Goal: Task Accomplishment & Management: Manage account settings

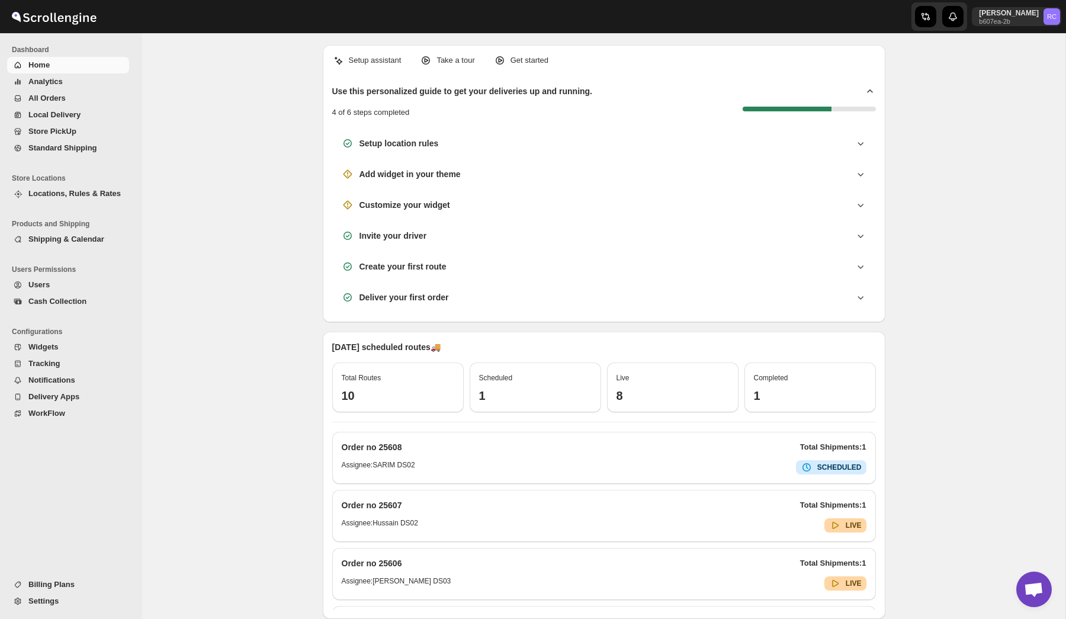
click at [60, 597] on span "Settings" at bounding box center [77, 601] width 98 height 12
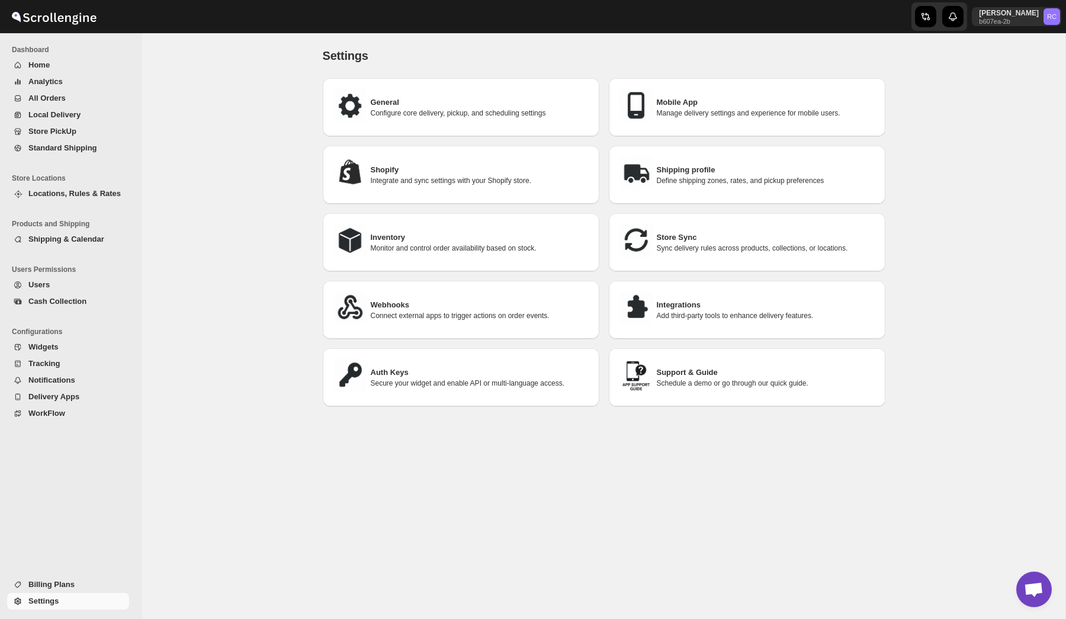
click at [492, 374] on h3 "Auth Keys" at bounding box center [480, 373] width 219 height 12
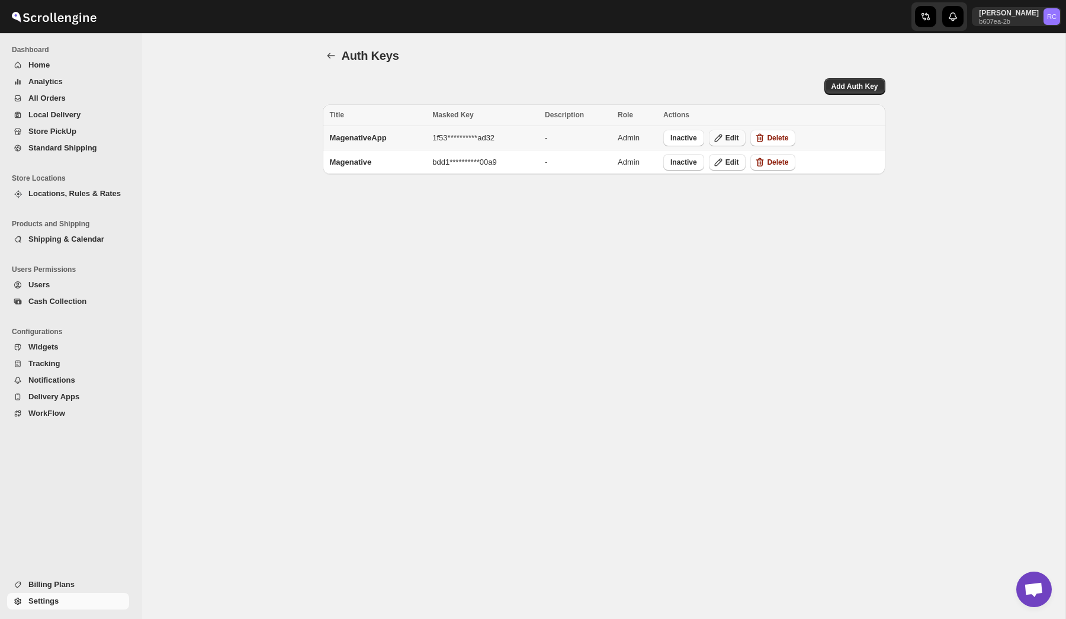
click at [733, 136] on span "Edit" at bounding box center [732, 137] width 14 height 9
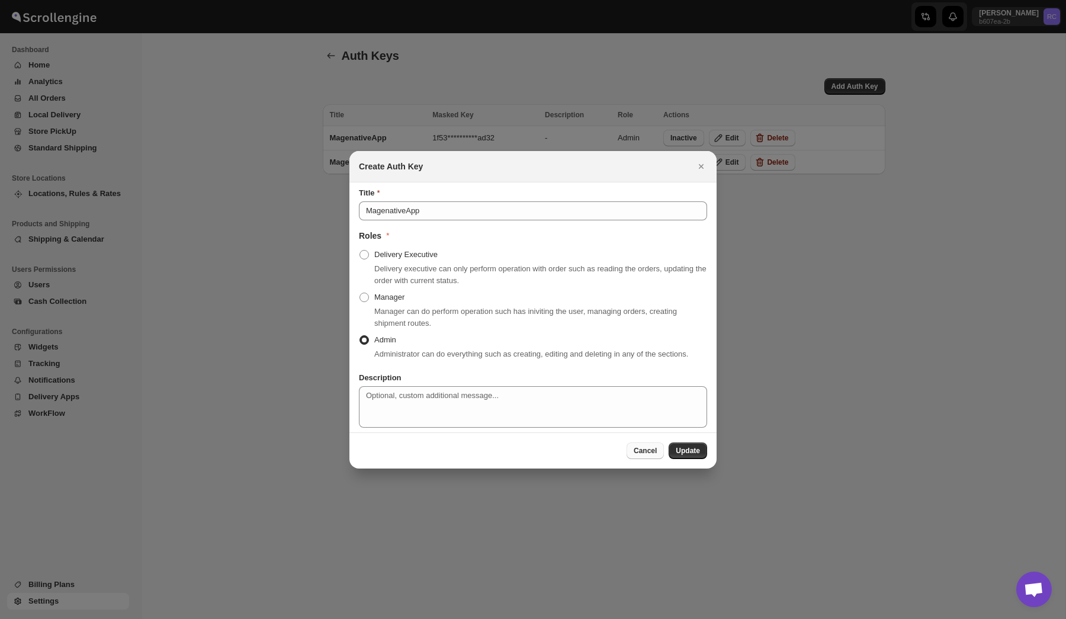
click at [643, 455] on span "Cancel" at bounding box center [645, 450] width 23 height 9
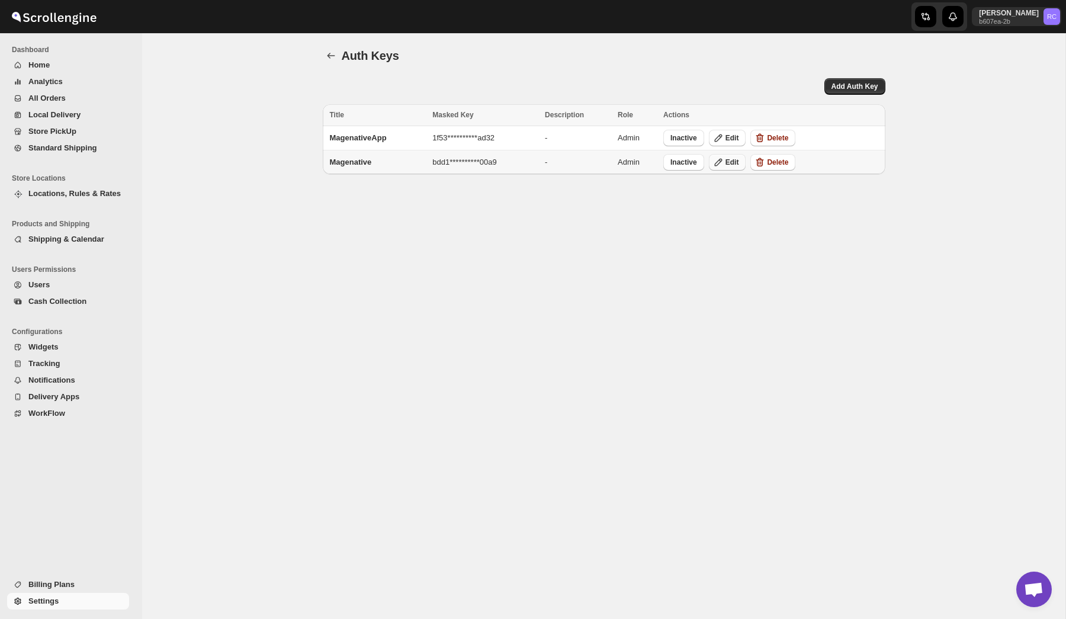
click at [731, 154] on button "Edit" at bounding box center [727, 162] width 37 height 17
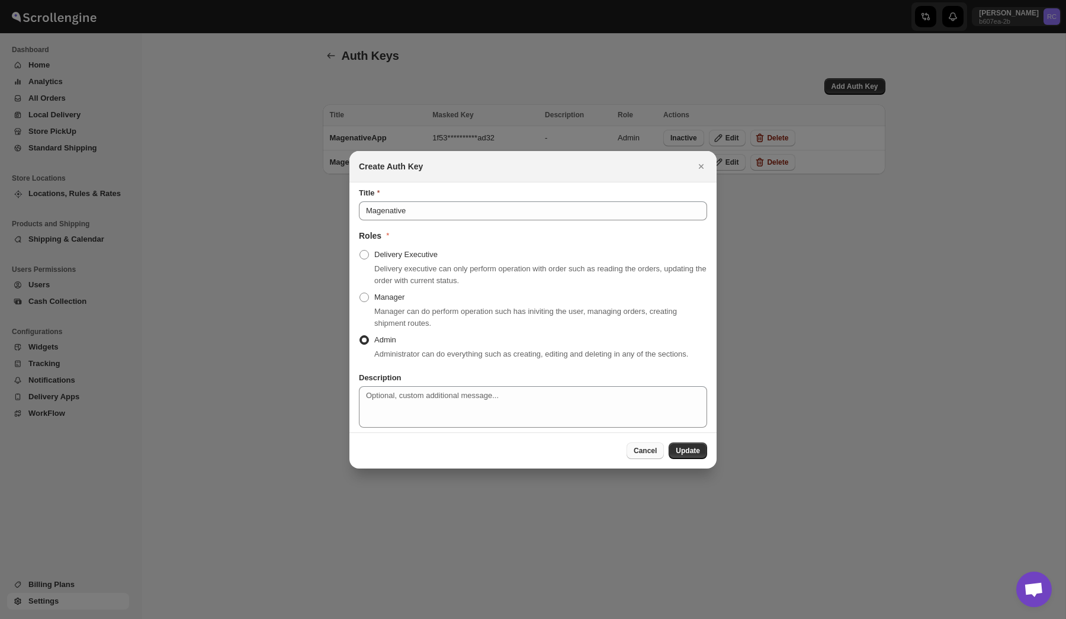
click at [639, 455] on span "Cancel" at bounding box center [645, 450] width 23 height 9
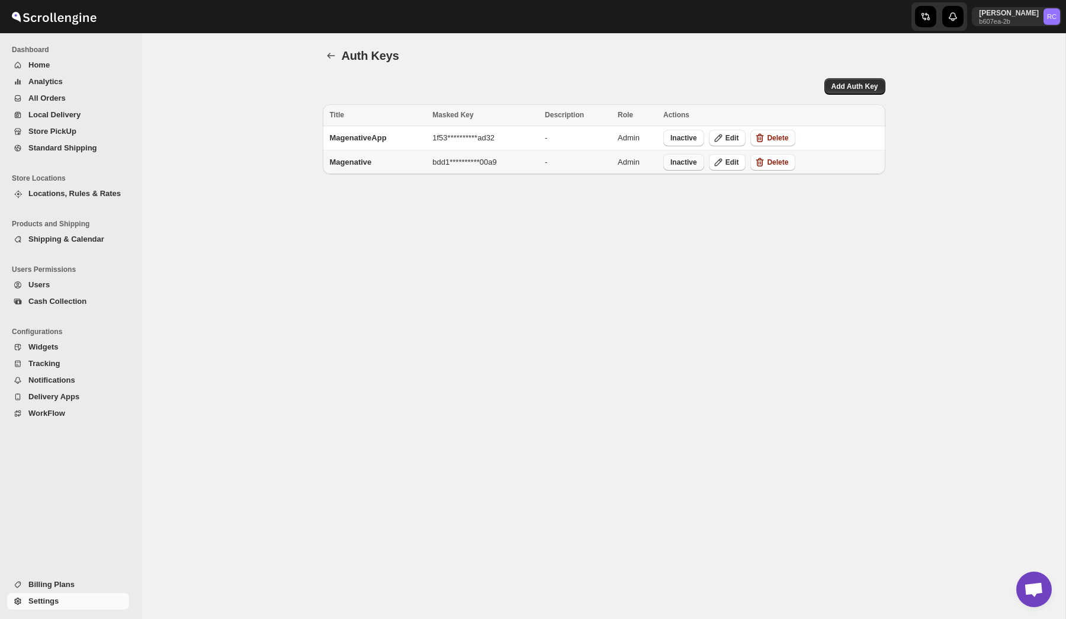
click at [689, 165] on span "Inactive" at bounding box center [683, 162] width 27 height 9
click at [682, 139] on span "Inactive" at bounding box center [683, 137] width 27 height 9
click at [690, 138] on span "Active" at bounding box center [685, 137] width 21 height 9
click at [685, 162] on span "Active" at bounding box center [680, 162] width 21 height 9
click at [1023, 20] on p "b607ea-2b" at bounding box center [1009, 21] width 60 height 7
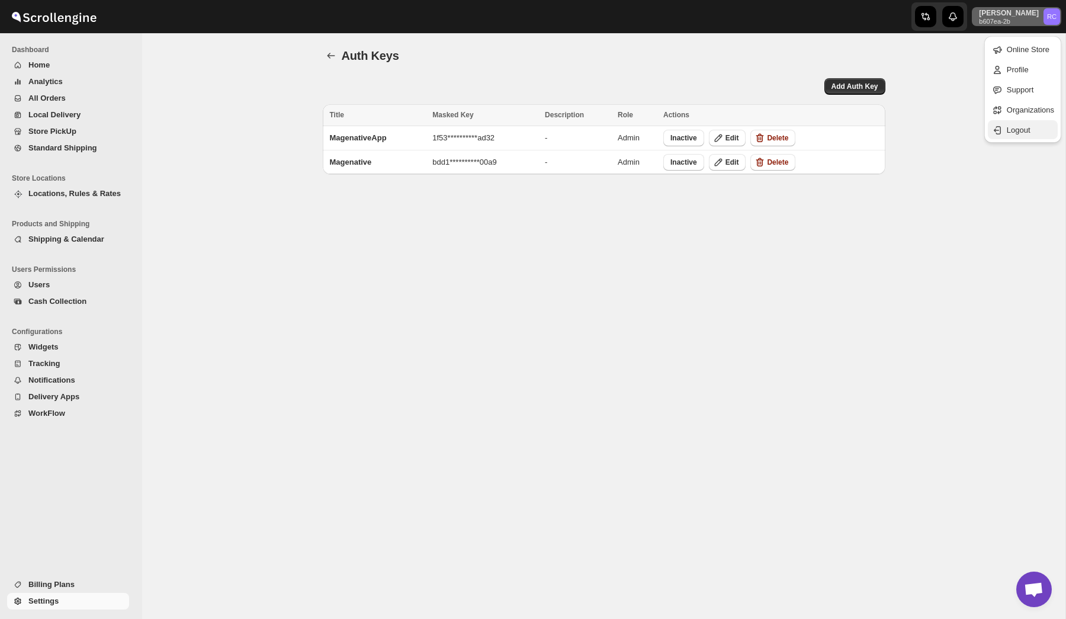
click at [1015, 131] on span "Logout" at bounding box center [1019, 130] width 24 height 9
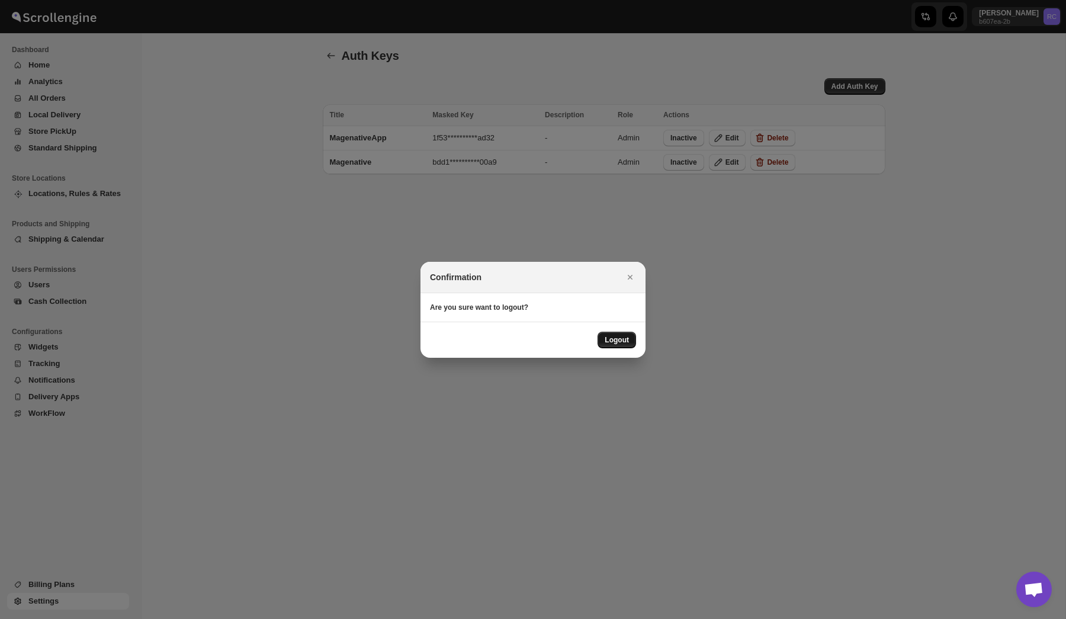
click at [611, 333] on button "Logout" at bounding box center [617, 340] width 38 height 17
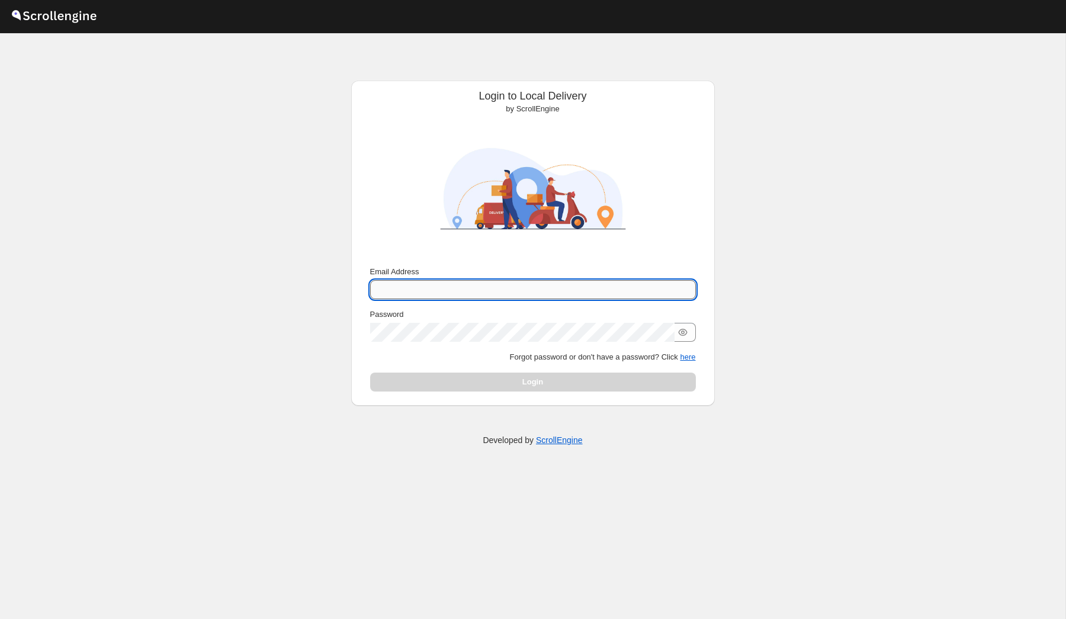
click at [460, 287] on input "Email Address" at bounding box center [533, 289] width 326 height 19
type input "[PERSON_NAME][EMAIL_ADDRESS][DOMAIN_NAME]"
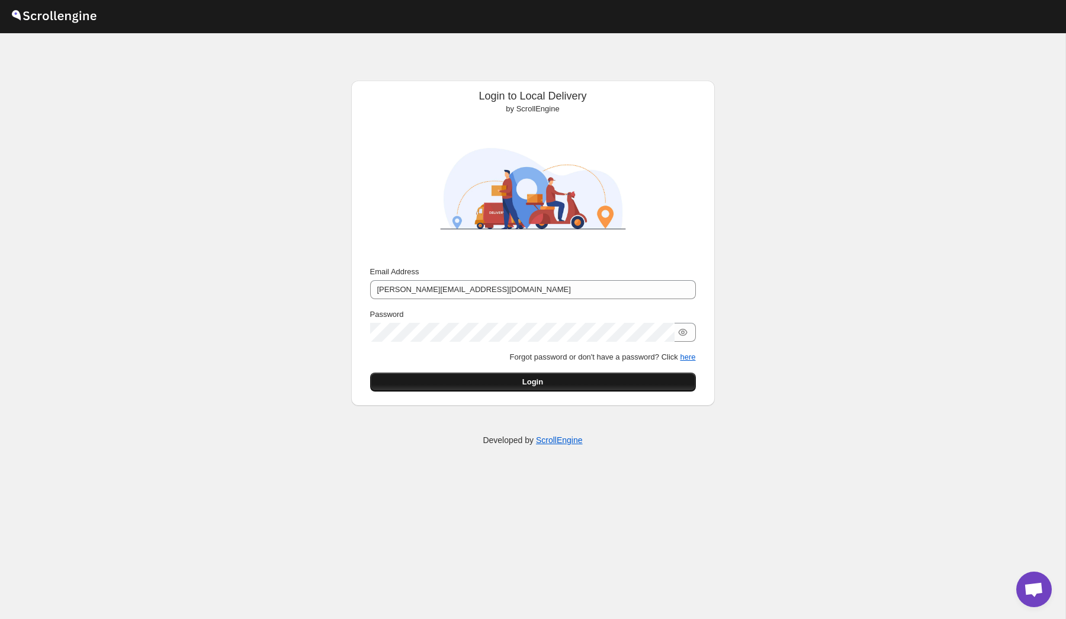
click at [489, 372] on button "Login" at bounding box center [533, 381] width 326 height 19
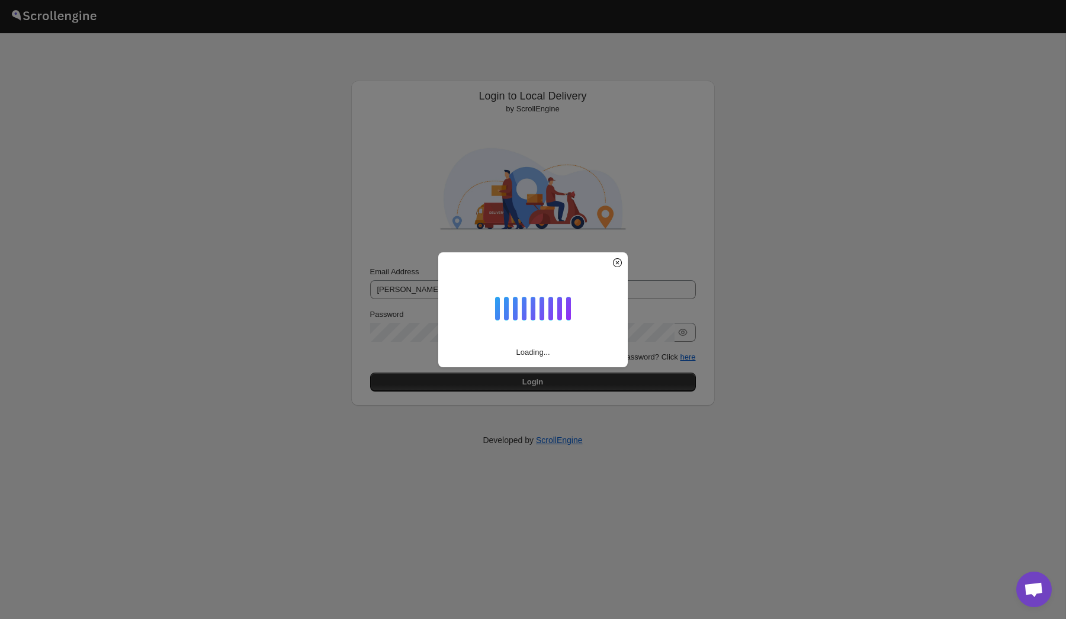
click at [774, 367] on div "Loading..." at bounding box center [533, 309] width 1066 height 619
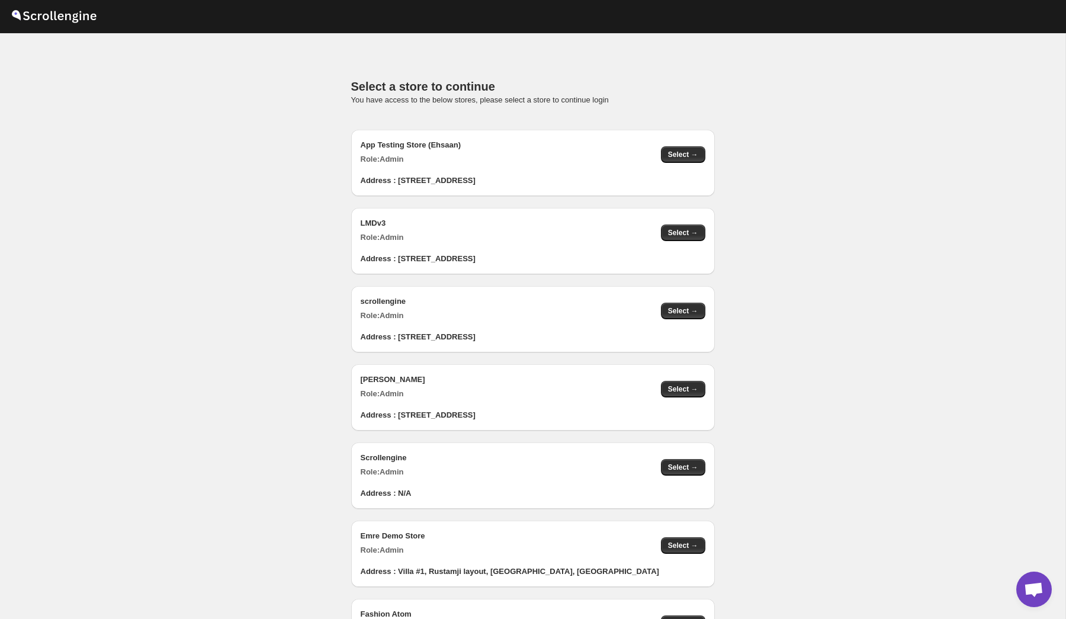
scroll to position [1164, 0]
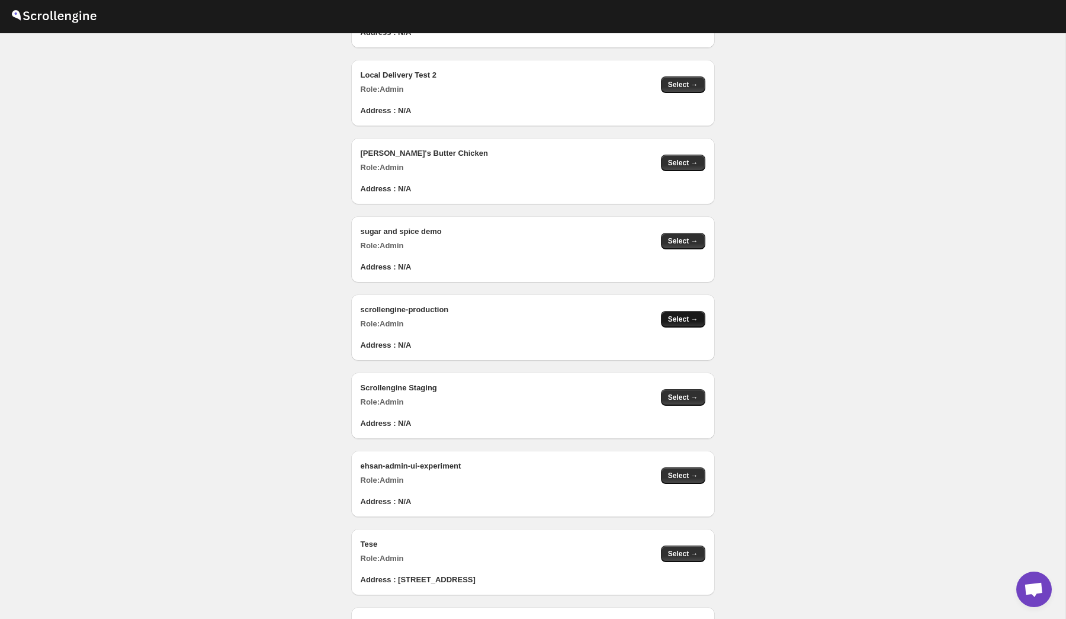
click at [676, 322] on span "Select →" at bounding box center [683, 318] width 30 height 9
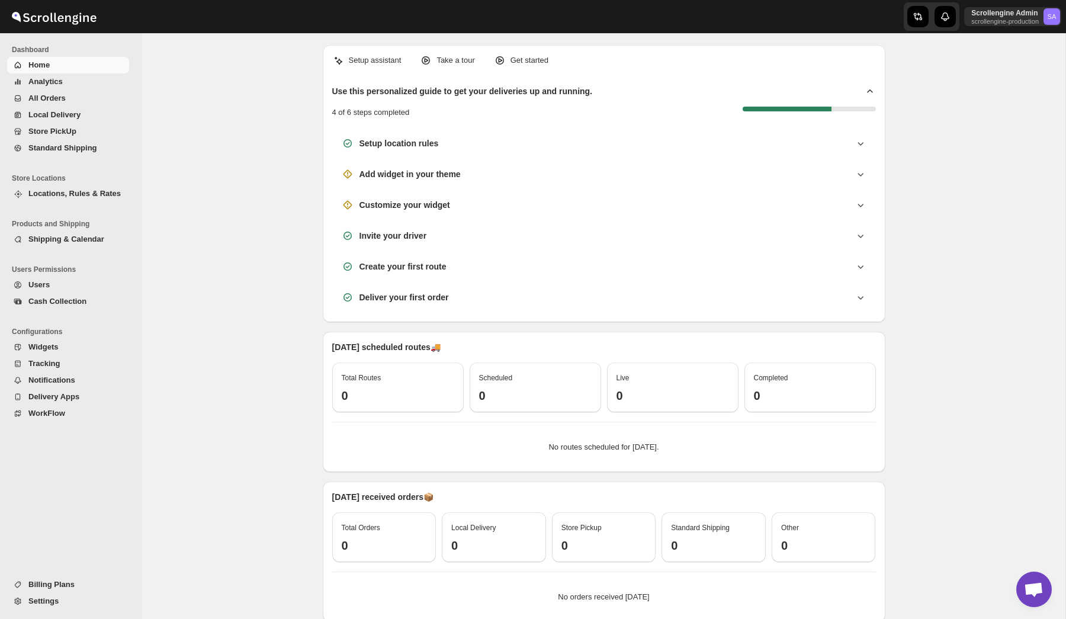
click at [60, 587] on span "Billing Plans" at bounding box center [51, 584] width 46 height 9
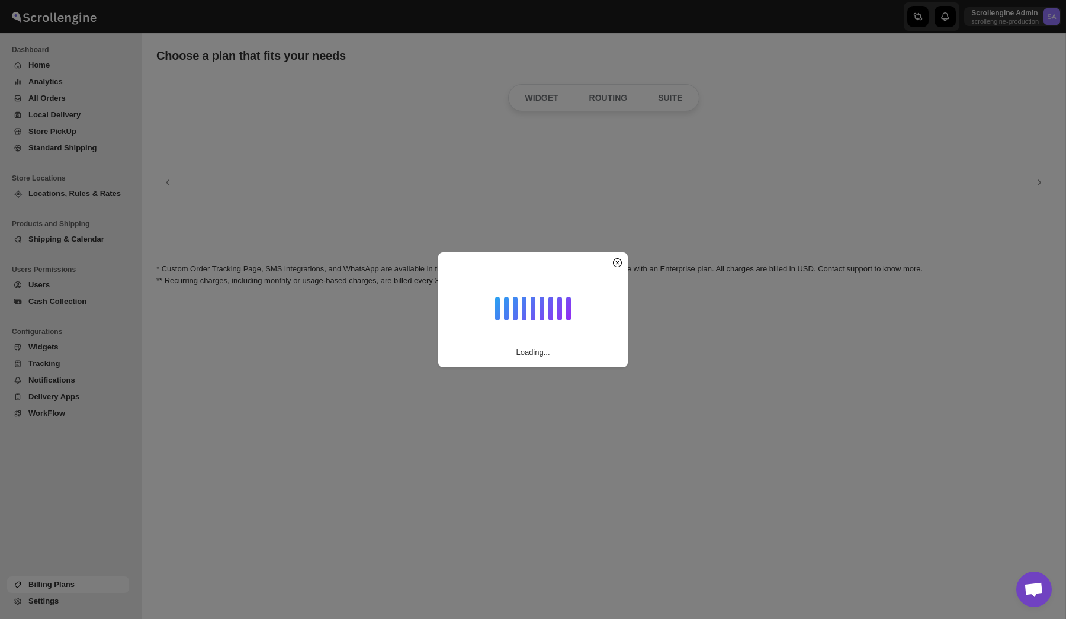
click at [57, 602] on div "Loading..." at bounding box center [533, 309] width 1066 height 619
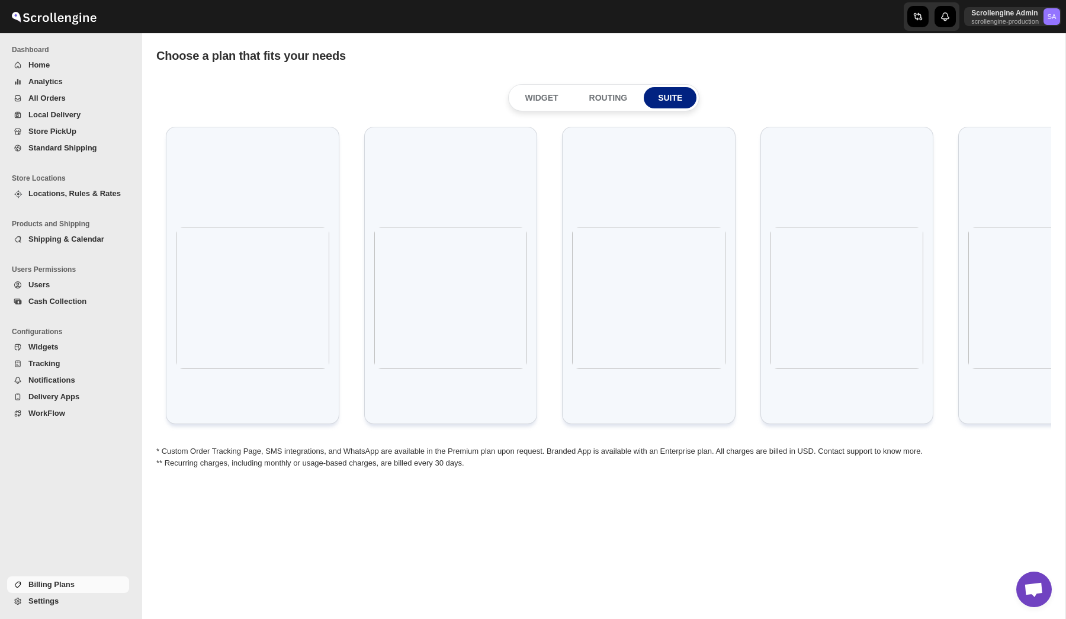
click at [57, 602] on span "Settings" at bounding box center [43, 600] width 30 height 9
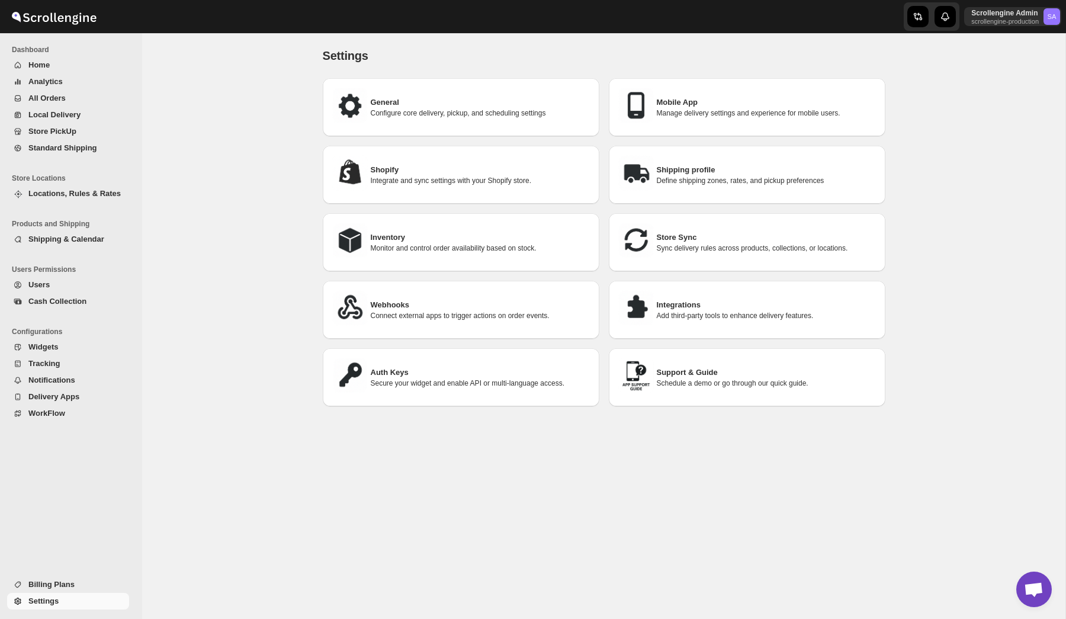
click at [423, 367] on h3 "Auth Keys" at bounding box center [480, 373] width 219 height 12
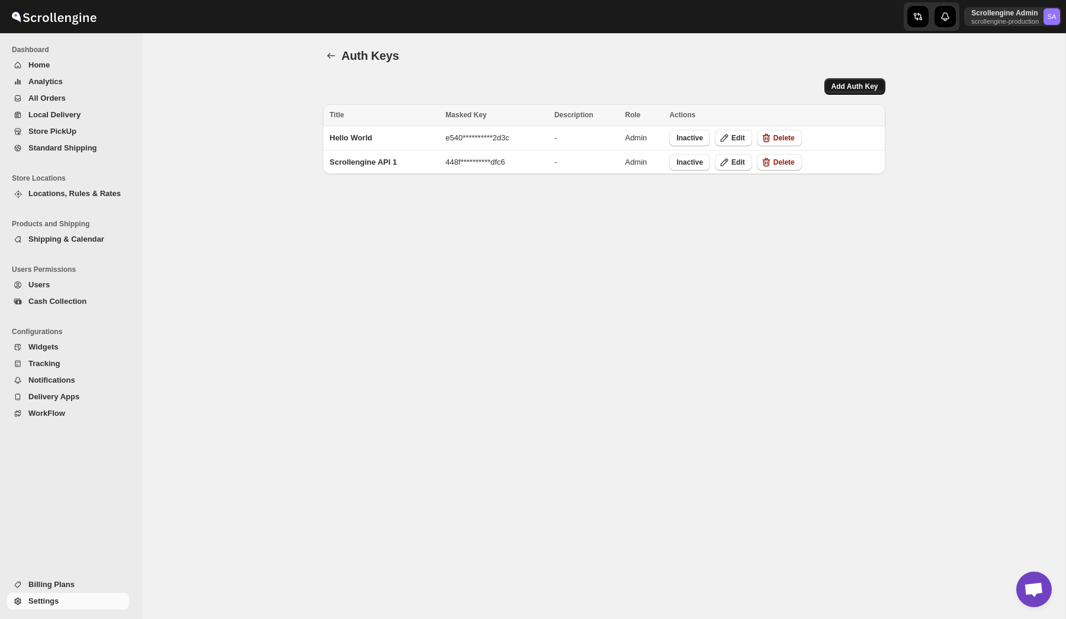
click at [845, 85] on span "Add Auth Key" at bounding box center [854, 86] width 47 height 9
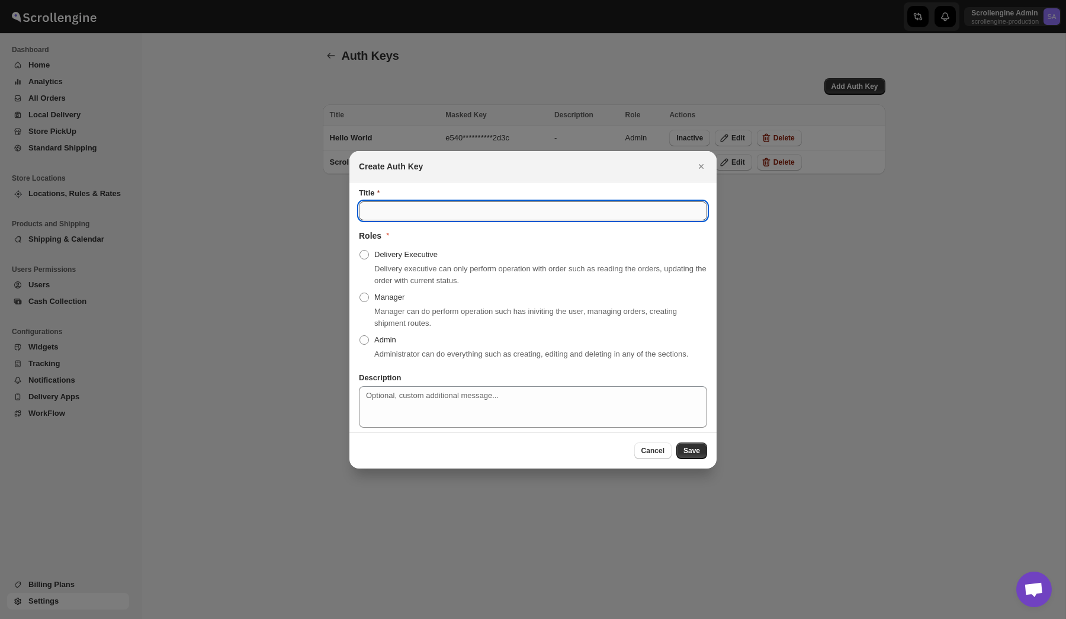
click at [456, 209] on input "Title" at bounding box center [533, 210] width 348 height 19
type input "Sampel Test Api Key"
click at [384, 334] on span "Admin" at bounding box center [385, 340] width 22 height 12
click at [360, 335] on input "Admin" at bounding box center [359, 335] width 1 height 1
radio input "true"
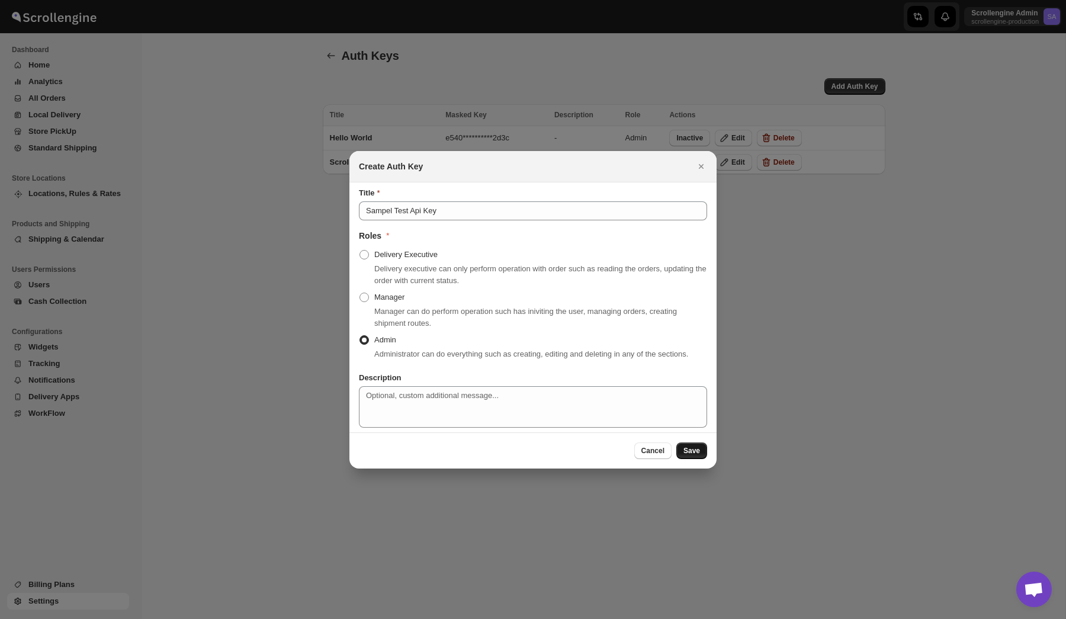
click at [698, 455] on span "Save" at bounding box center [691, 450] width 17 height 9
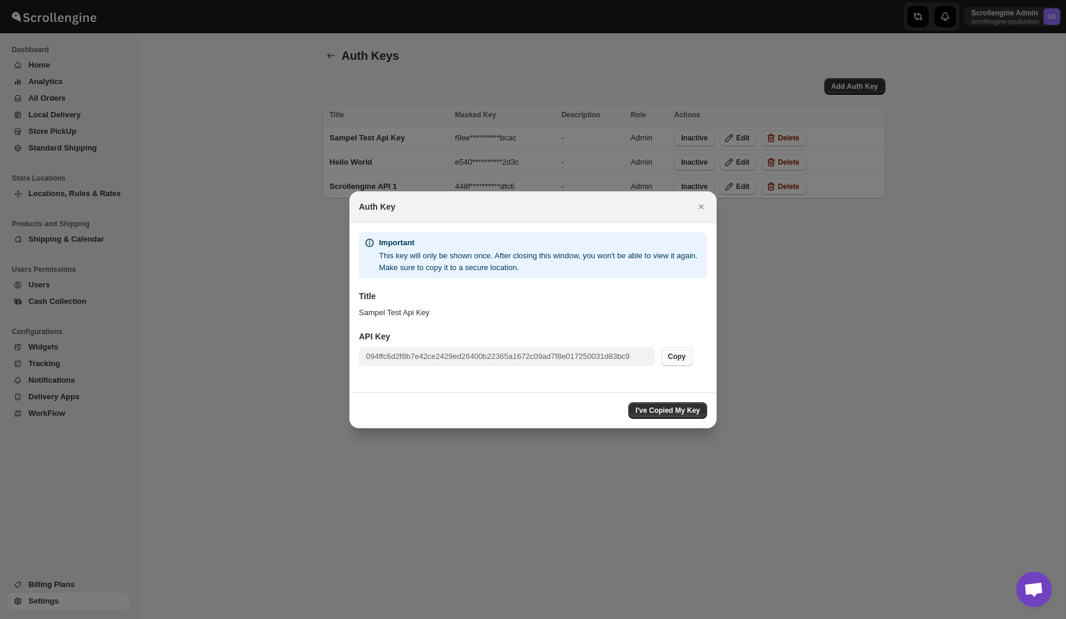
click at [682, 352] on span "Copy" at bounding box center [677, 356] width 18 height 9
click at [673, 411] on span "I've Copied My Key" at bounding box center [667, 410] width 65 height 9
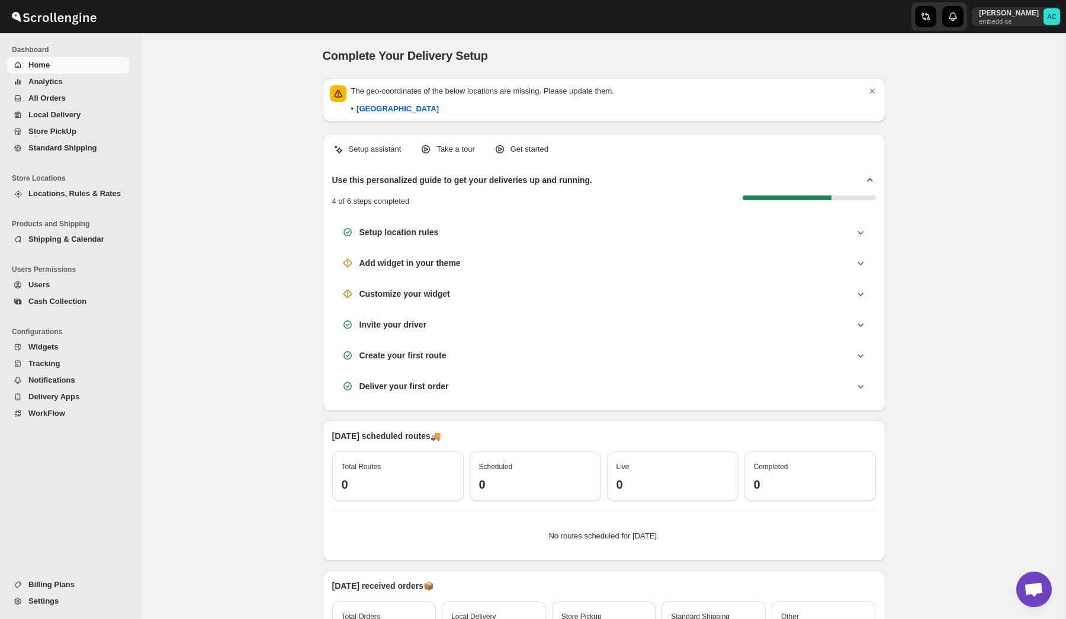
click at [58, 604] on span "Settings" at bounding box center [43, 600] width 30 height 9
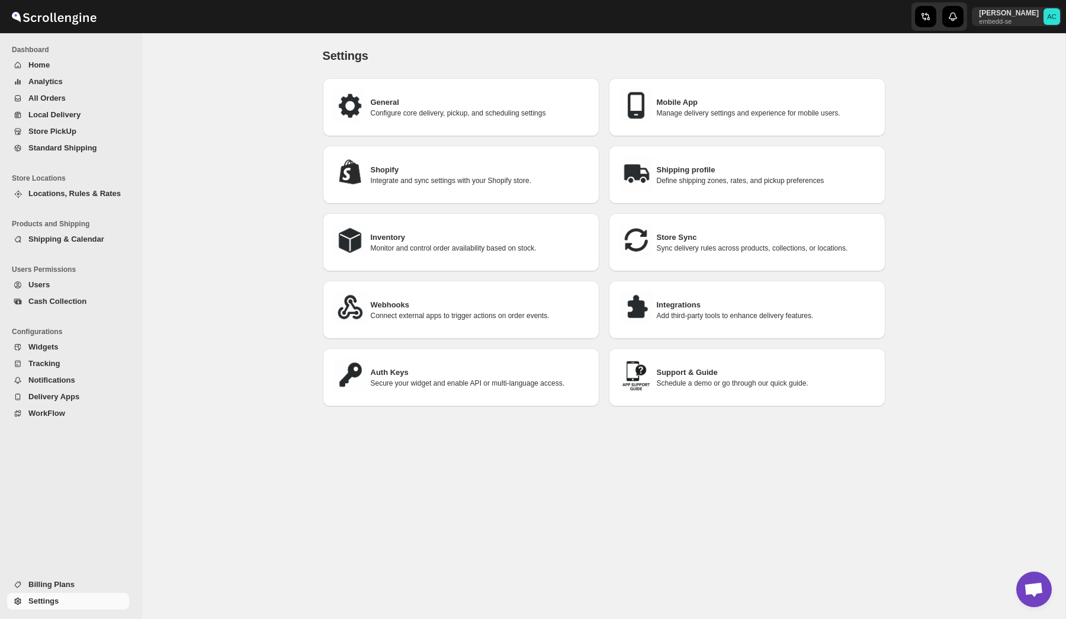
click at [490, 371] on h3 "Auth Keys" at bounding box center [480, 373] width 219 height 12
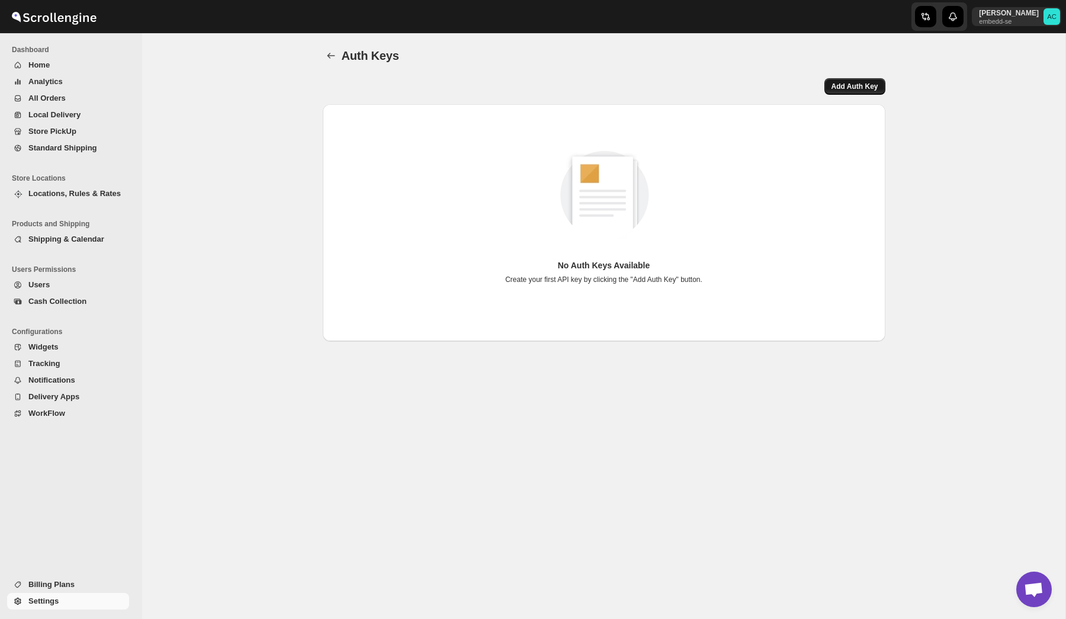
click at [849, 87] on span "Add Auth Key" at bounding box center [854, 86] width 47 height 9
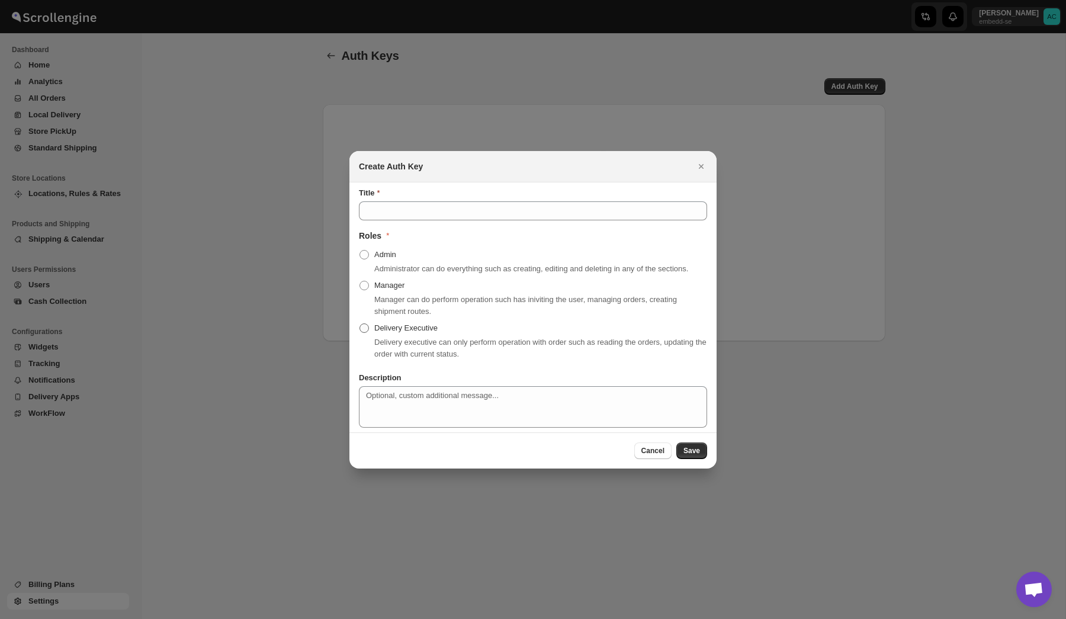
click at [392, 332] on span "Delivery Executive" at bounding box center [405, 327] width 63 height 9
click at [360, 324] on input "Delivery Executive" at bounding box center [359, 323] width 1 height 1
radio input "true"
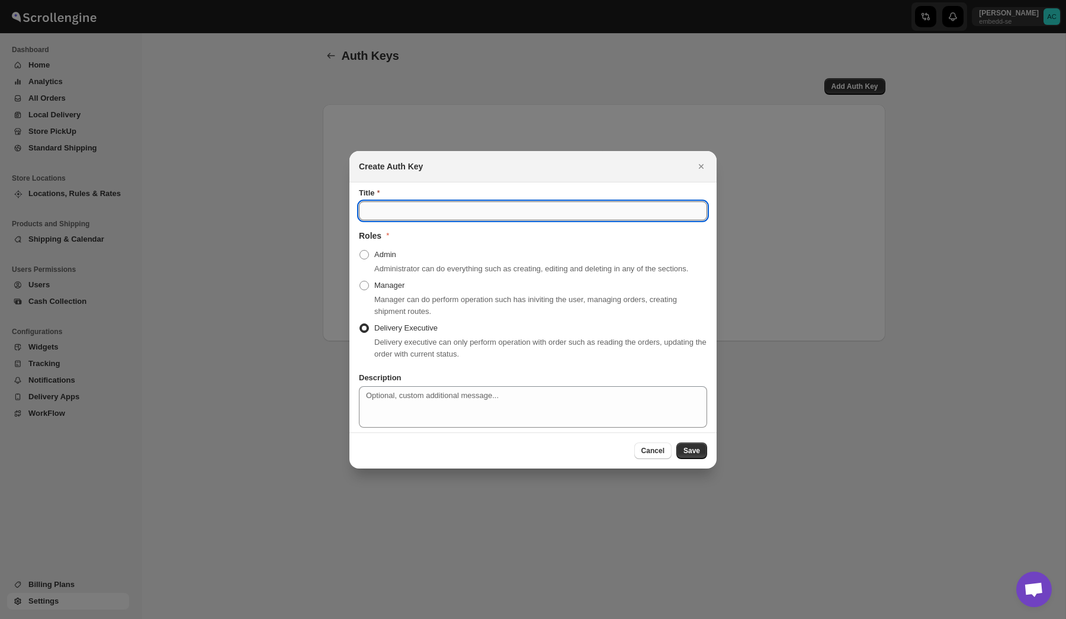
click at [397, 203] on input "Title" at bounding box center [533, 210] width 348 height 19
type input "S"
type input "Test Api Key"
click at [689, 455] on span "Save" at bounding box center [691, 450] width 17 height 9
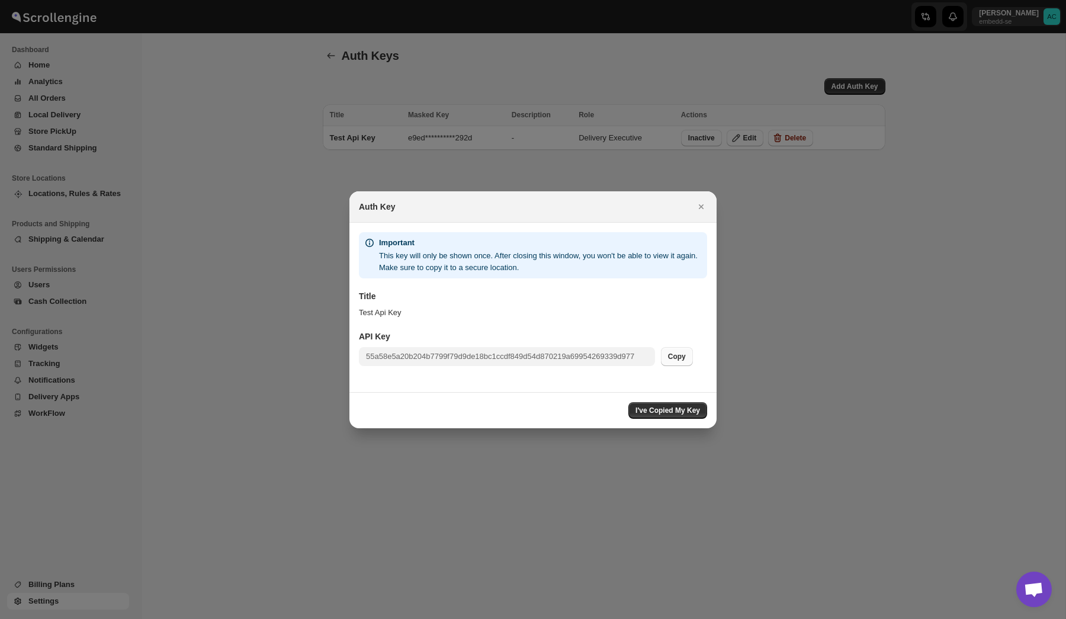
click at [682, 361] on span "Copy" at bounding box center [677, 356] width 18 height 9
click at [700, 205] on icon "Close" at bounding box center [701, 206] width 5 height 5
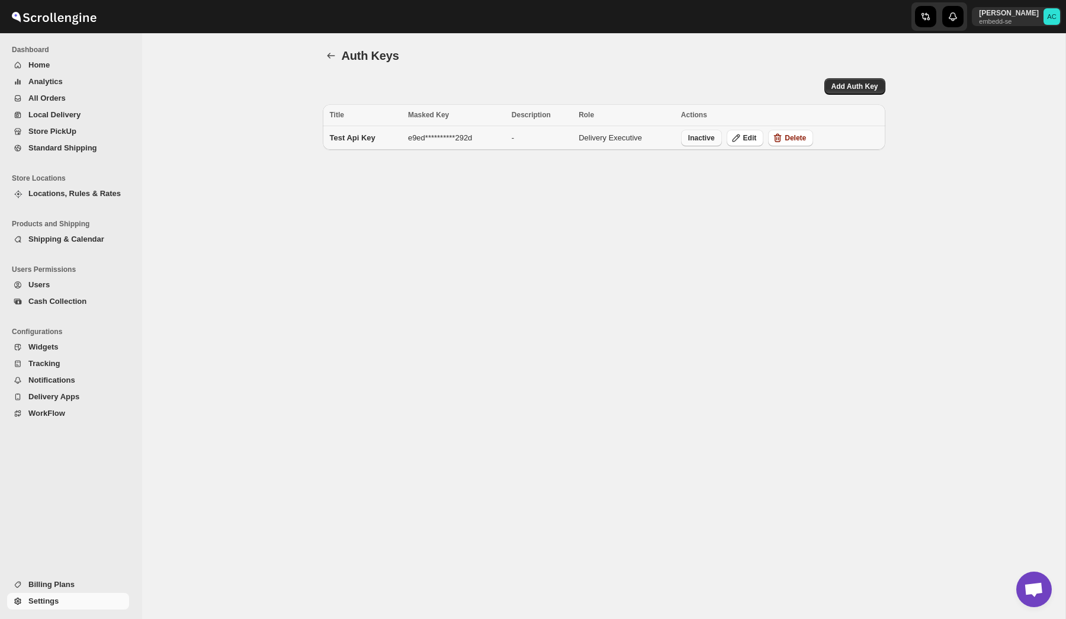
click at [703, 139] on span "Inactive" at bounding box center [701, 137] width 27 height 9
click at [891, 311] on div "**********" at bounding box center [603, 326] width 923 height 586
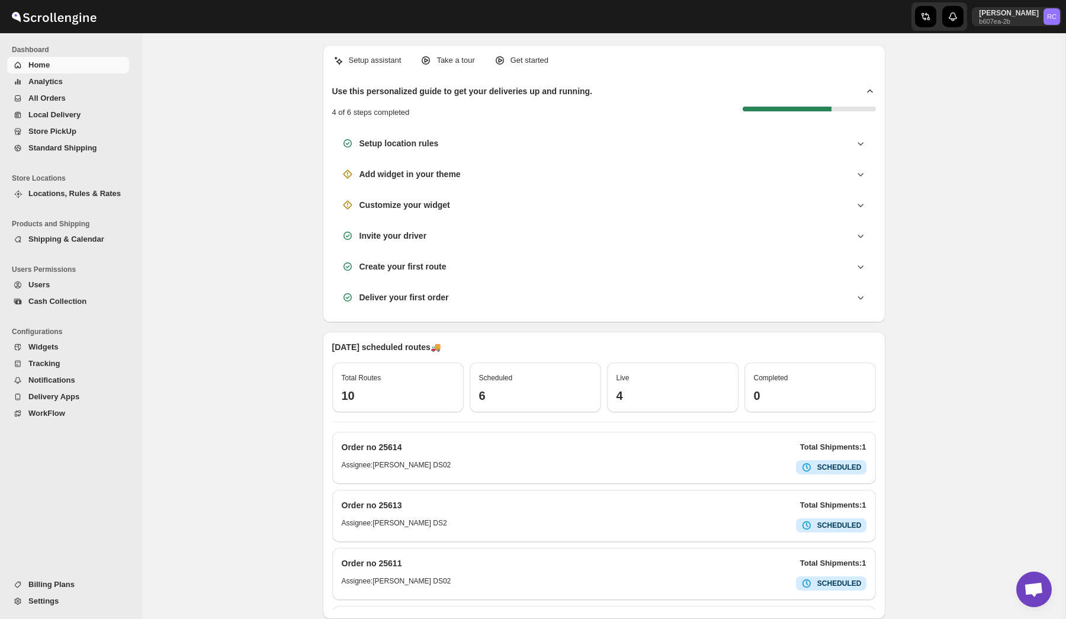
click at [64, 606] on span "Settings" at bounding box center [77, 601] width 98 height 12
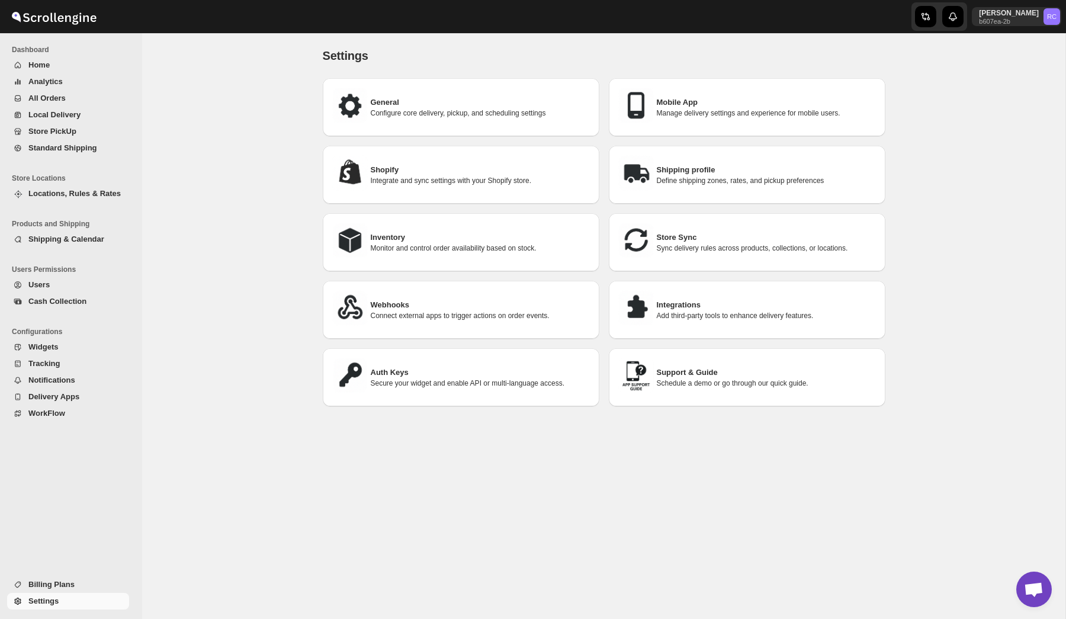
click at [452, 371] on h3 "Auth Keys" at bounding box center [480, 373] width 219 height 12
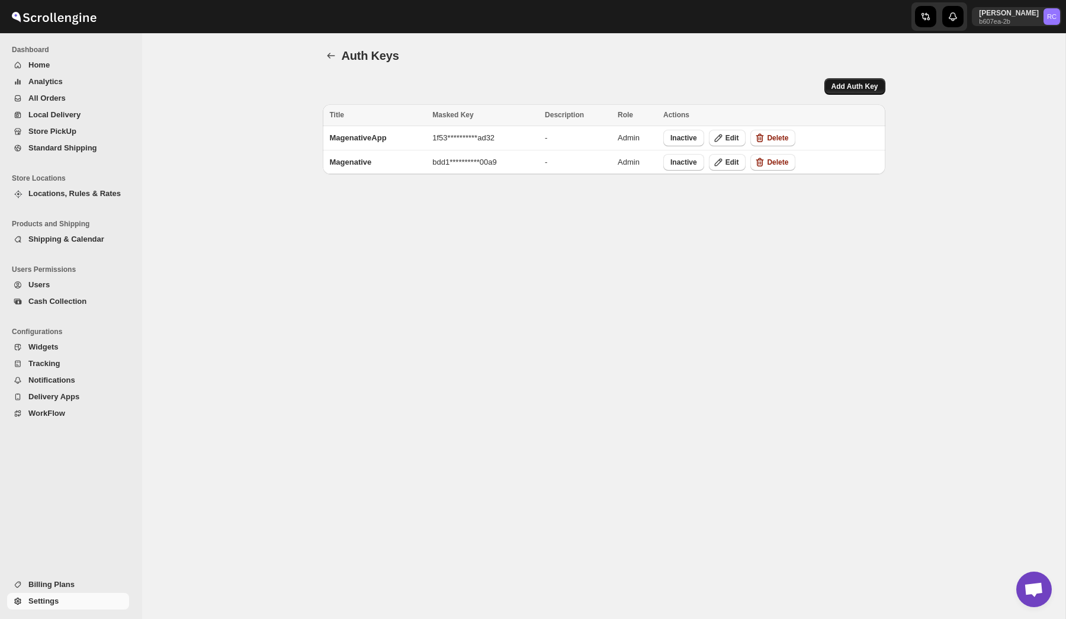
click at [848, 83] on span "Add Auth Key" at bounding box center [854, 86] width 47 height 9
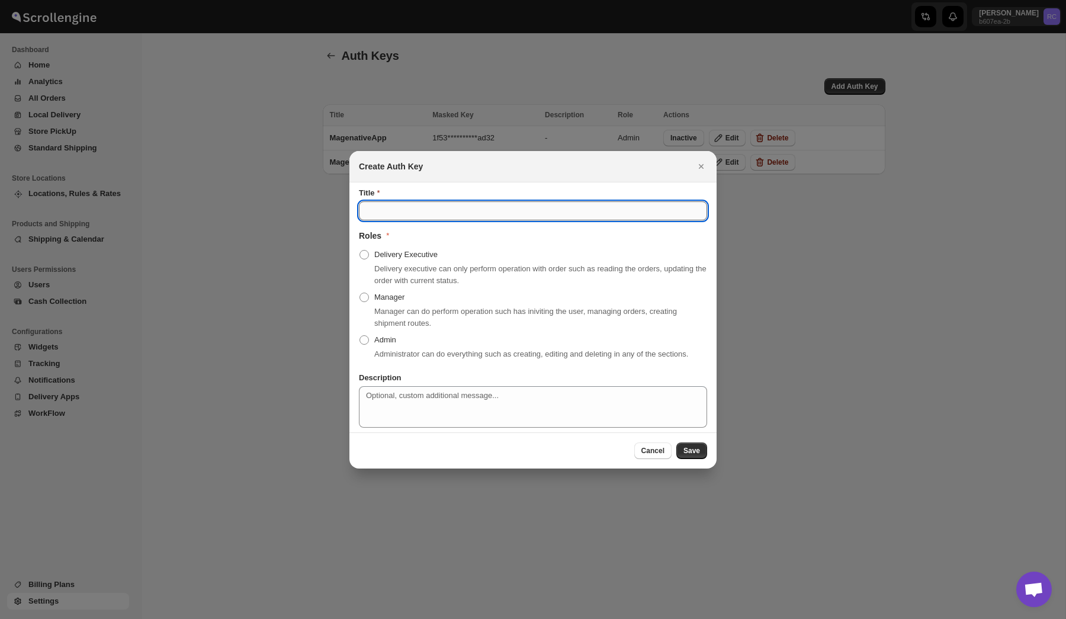
click at [439, 201] on input "Title" at bounding box center [533, 210] width 348 height 19
type input "MageNativeAppProd"
click at [377, 335] on span "Admin" at bounding box center [385, 339] width 22 height 9
click at [360, 335] on input "Admin" at bounding box center [359, 335] width 1 height 1
radio input "true"
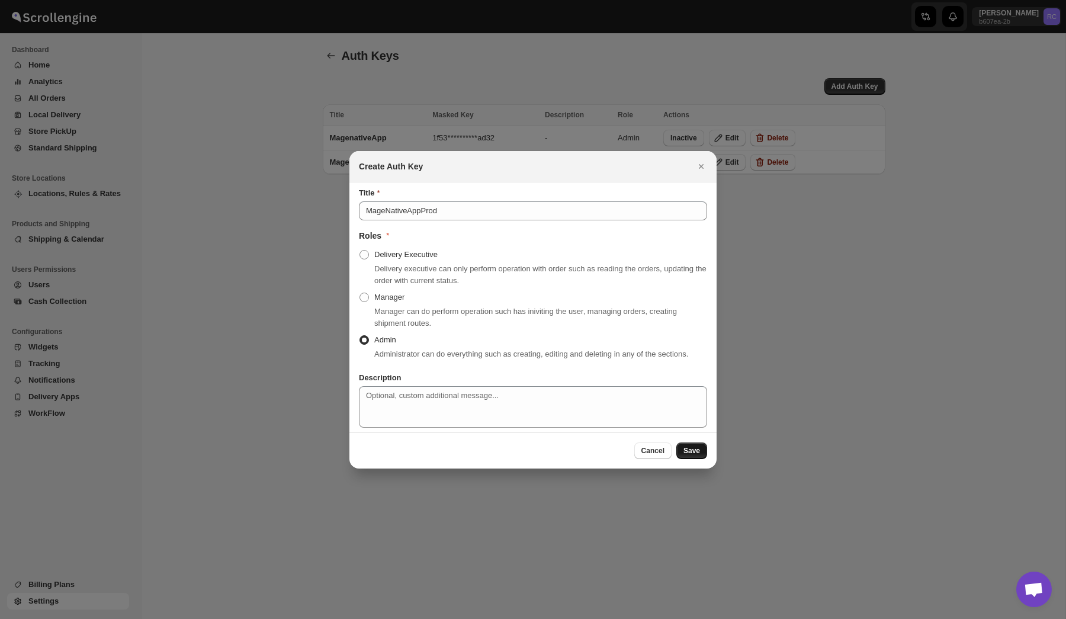
click at [695, 453] on span "Save" at bounding box center [691, 450] width 17 height 9
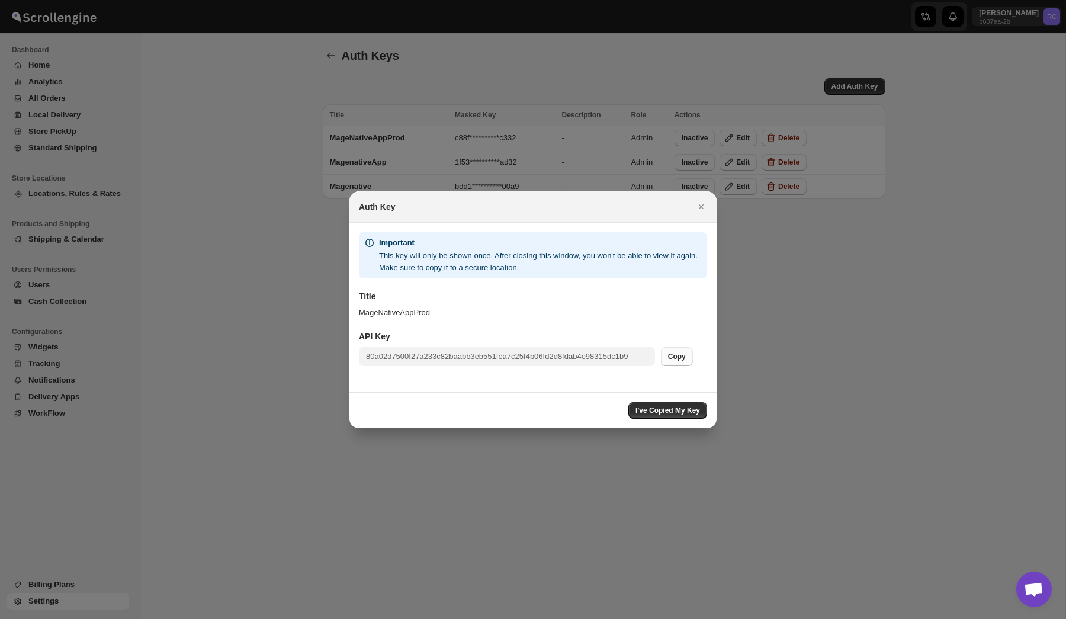
click at [675, 354] on span "Copy" at bounding box center [677, 356] width 18 height 9
click at [701, 208] on icon "Close" at bounding box center [701, 207] width 12 height 12
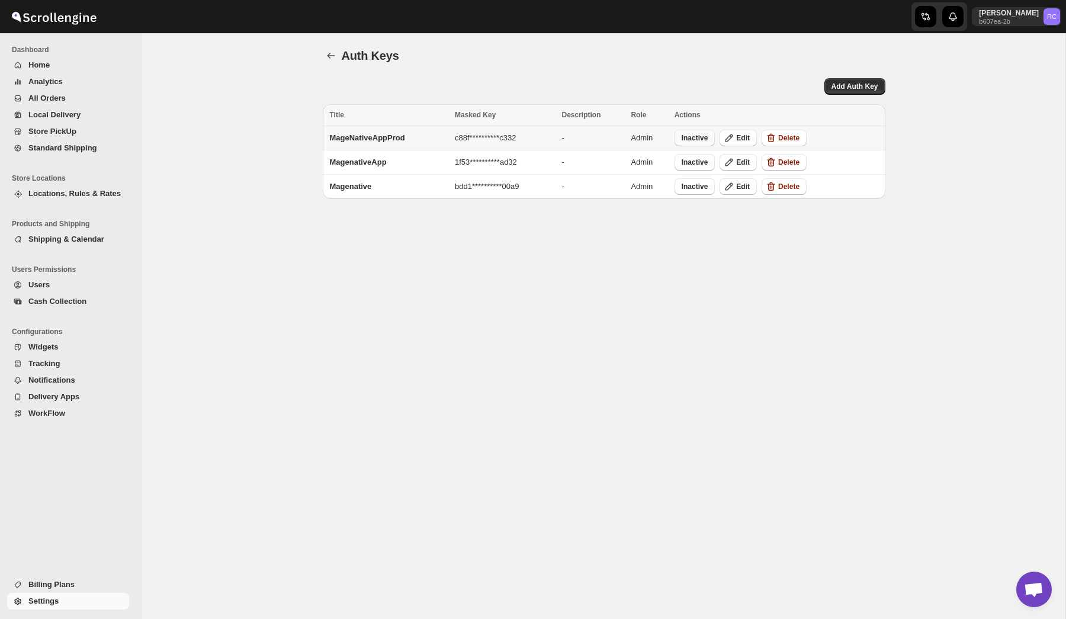
click at [700, 138] on span "Inactive" at bounding box center [695, 137] width 27 height 9
click at [1023, 15] on p "Rahul Chopra" at bounding box center [1009, 12] width 60 height 9
click at [1007, 124] on span "Logout" at bounding box center [1030, 130] width 47 height 12
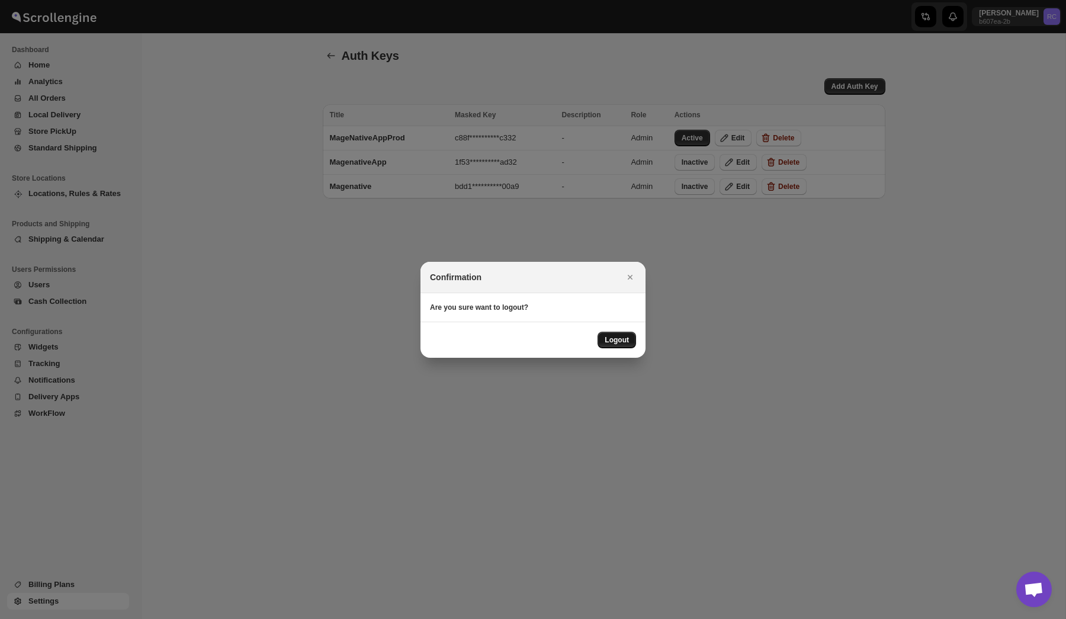
click at [624, 345] on button "Logout" at bounding box center [617, 340] width 38 height 17
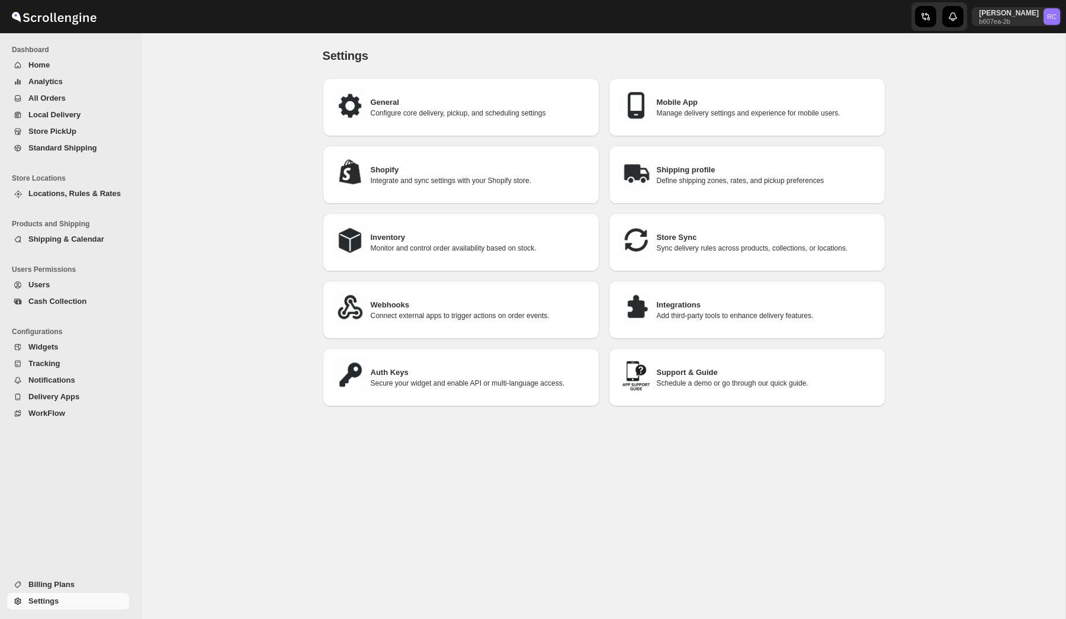
click at [432, 383] on p "Secure your widget and enable API or multi-language access." at bounding box center [480, 382] width 219 height 9
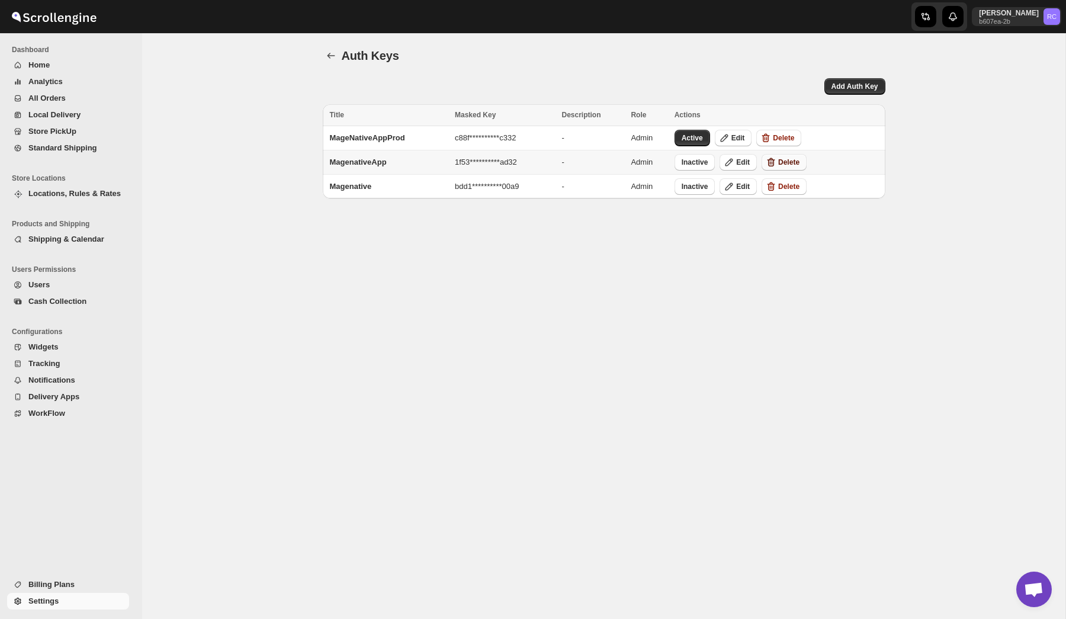
click at [795, 163] on span "Delete" at bounding box center [788, 162] width 21 height 9
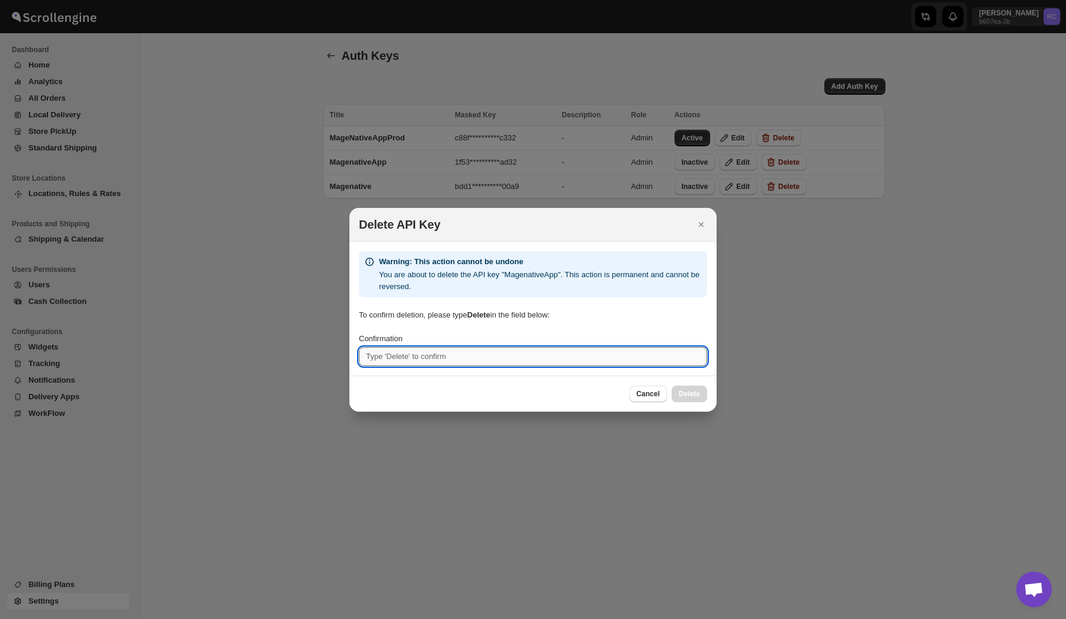
click at [490, 354] on input "Confirmation" at bounding box center [533, 356] width 348 height 19
type input "Delete"
click at [690, 395] on span "Delete" at bounding box center [689, 393] width 21 height 9
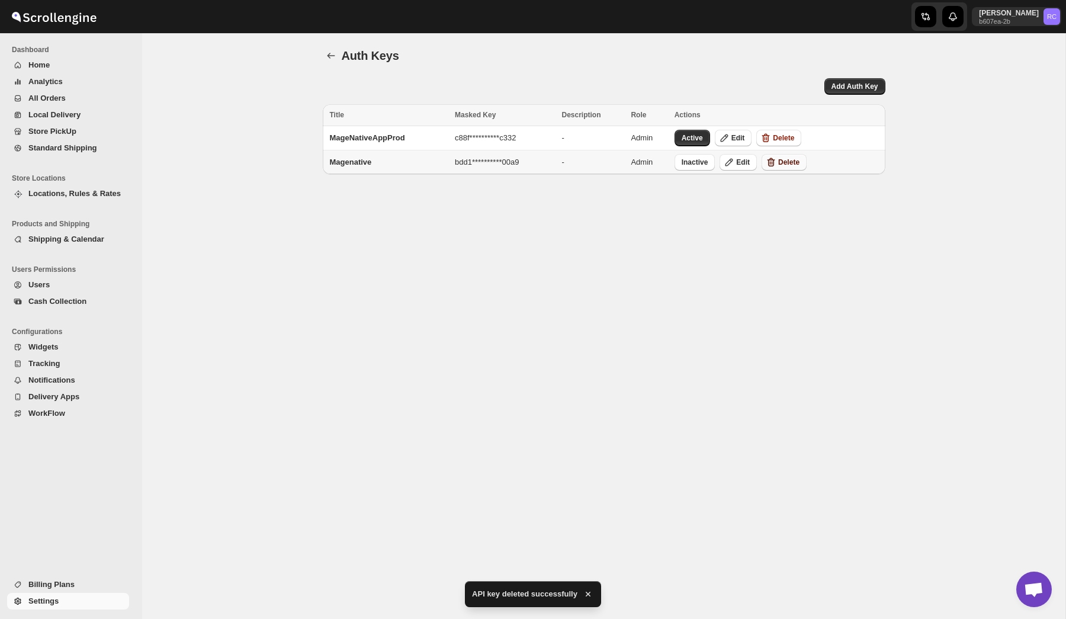
click at [788, 166] on span "Delete" at bounding box center [788, 162] width 21 height 9
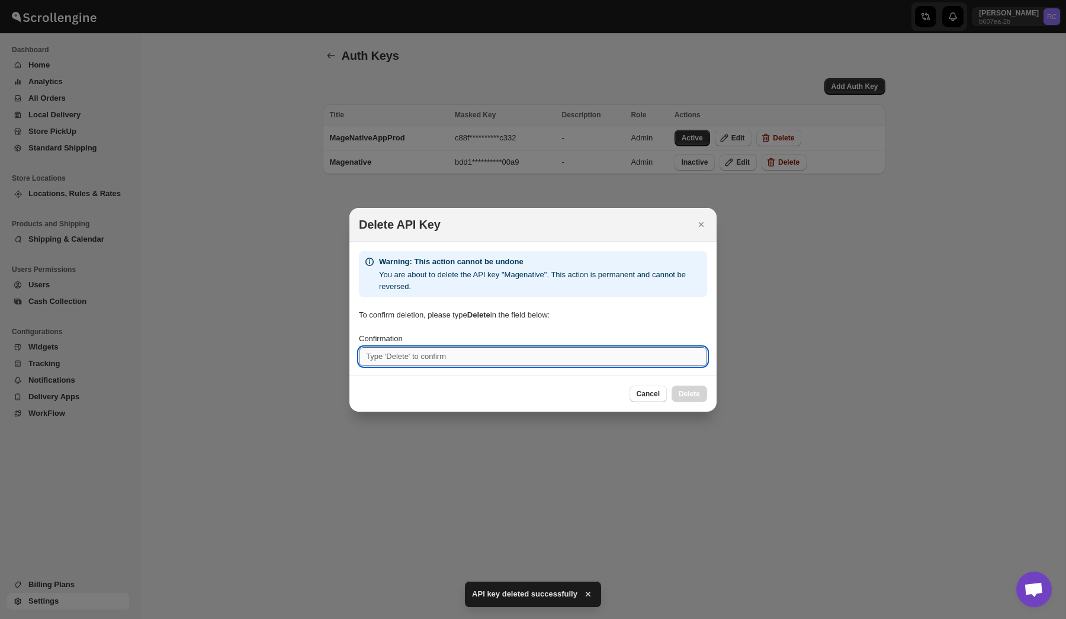
click at [474, 355] on input "Confirmation" at bounding box center [533, 356] width 348 height 19
type input "Delete"
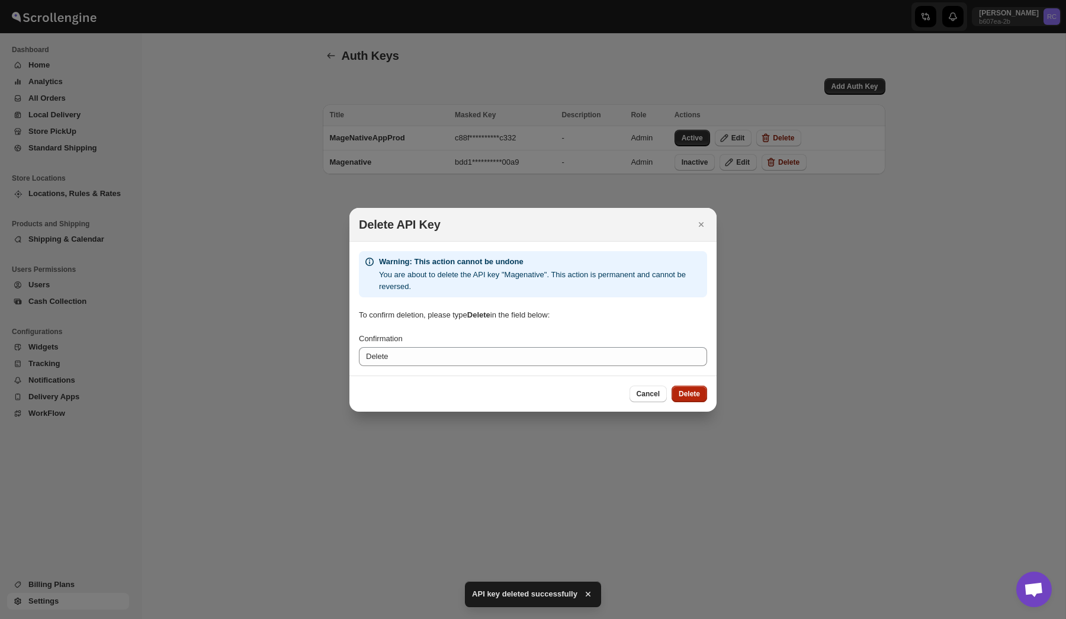
click at [690, 395] on span "Delete" at bounding box center [689, 393] width 21 height 9
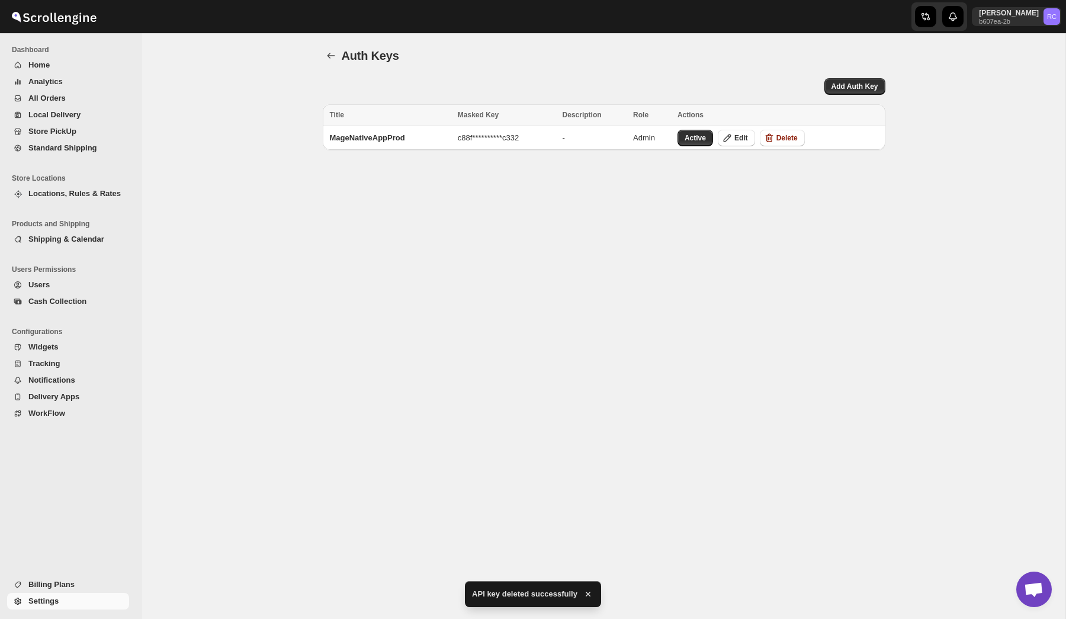
click at [807, 236] on div "**********" at bounding box center [603, 326] width 923 height 586
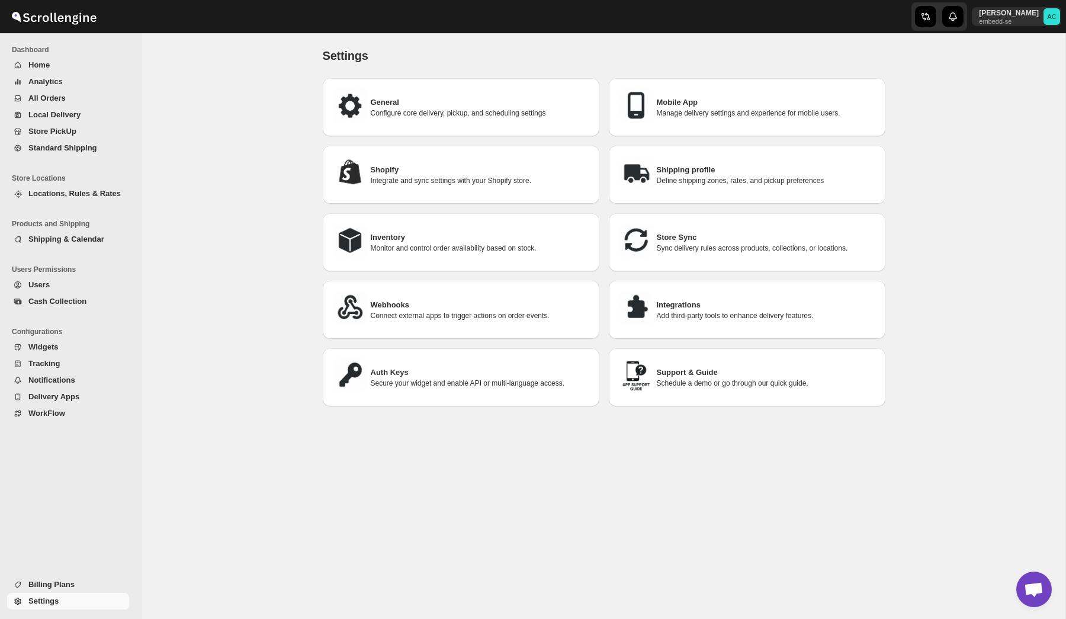
click at [447, 378] on p "Secure your widget and enable API or multi-language access." at bounding box center [480, 382] width 219 height 9
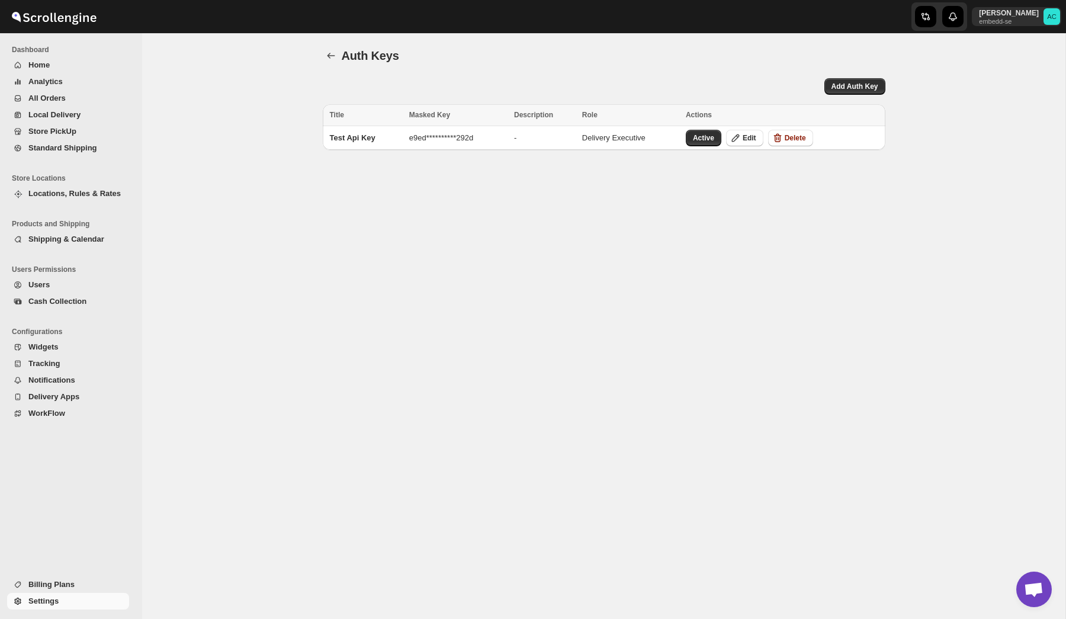
click at [173, 129] on div "**********" at bounding box center [603, 326] width 923 height 586
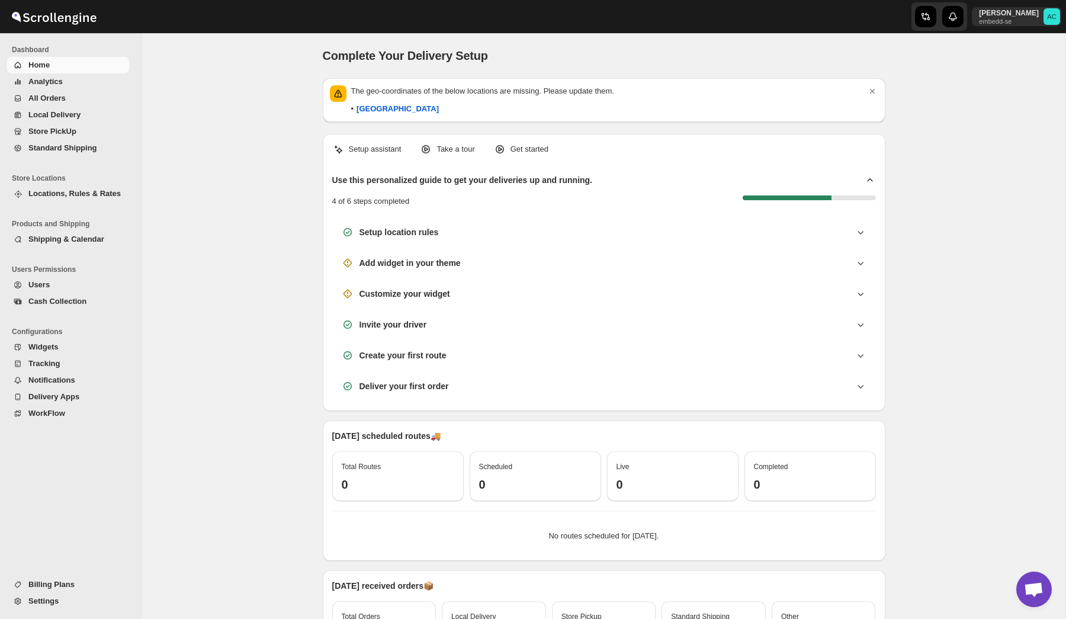
click at [39, 605] on span "Settings" at bounding box center [43, 600] width 30 height 9
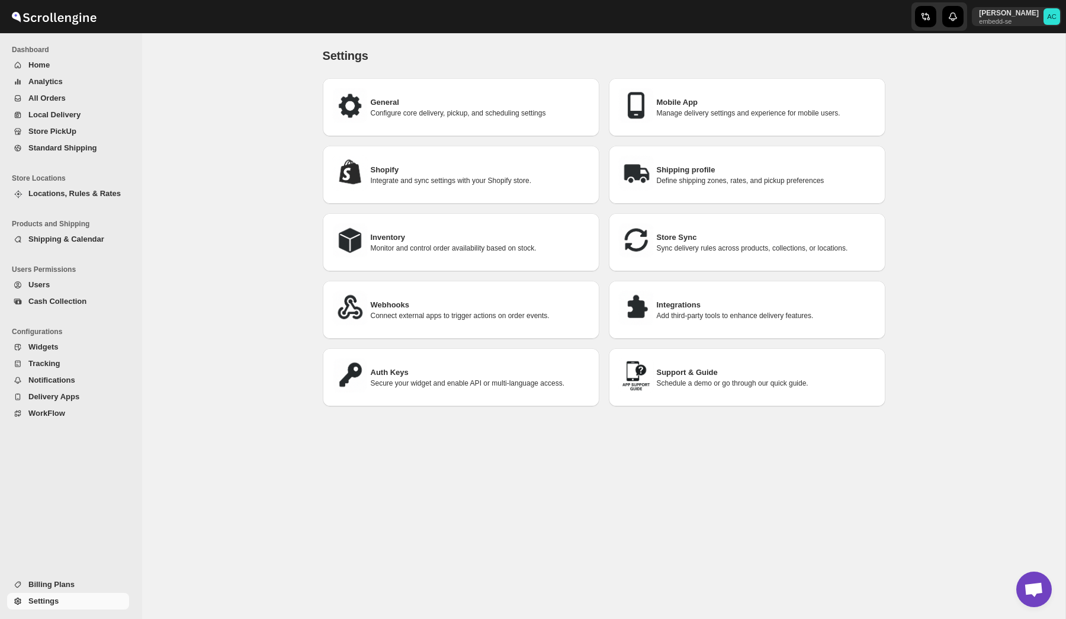
click at [429, 358] on div "Auth Keys Secure your widget and enable API or multi-language access." at bounding box center [461, 377] width 258 height 39
